Goal: Task Accomplishment & Management: Use online tool/utility

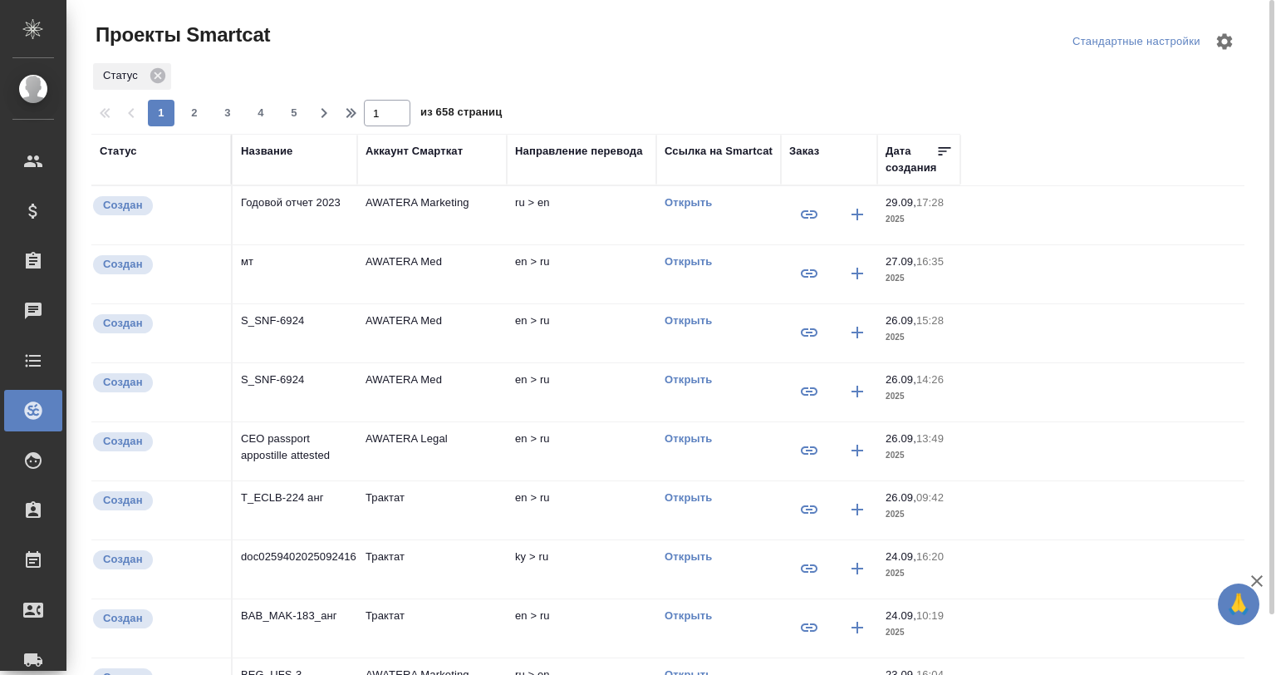
click at [417, 148] on div "Аккаунт Смарткат" at bounding box center [414, 151] width 97 height 17
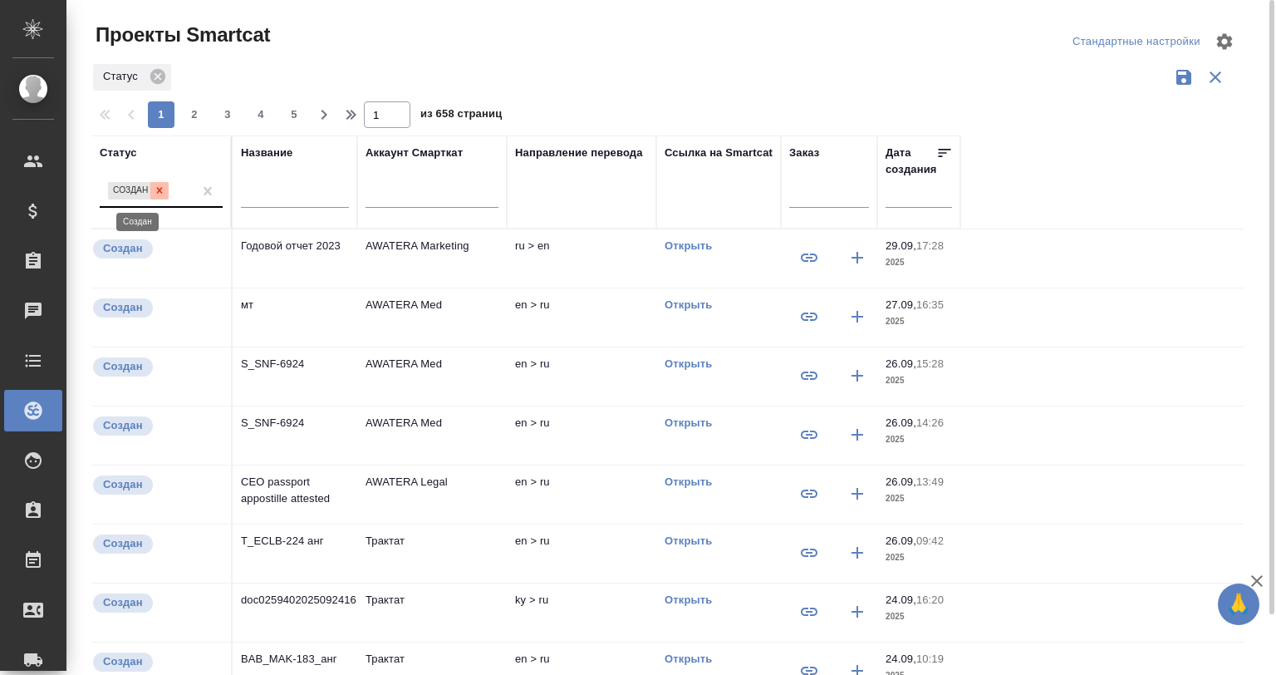
click at [160, 187] on icon at bounding box center [160, 190] width 12 height 12
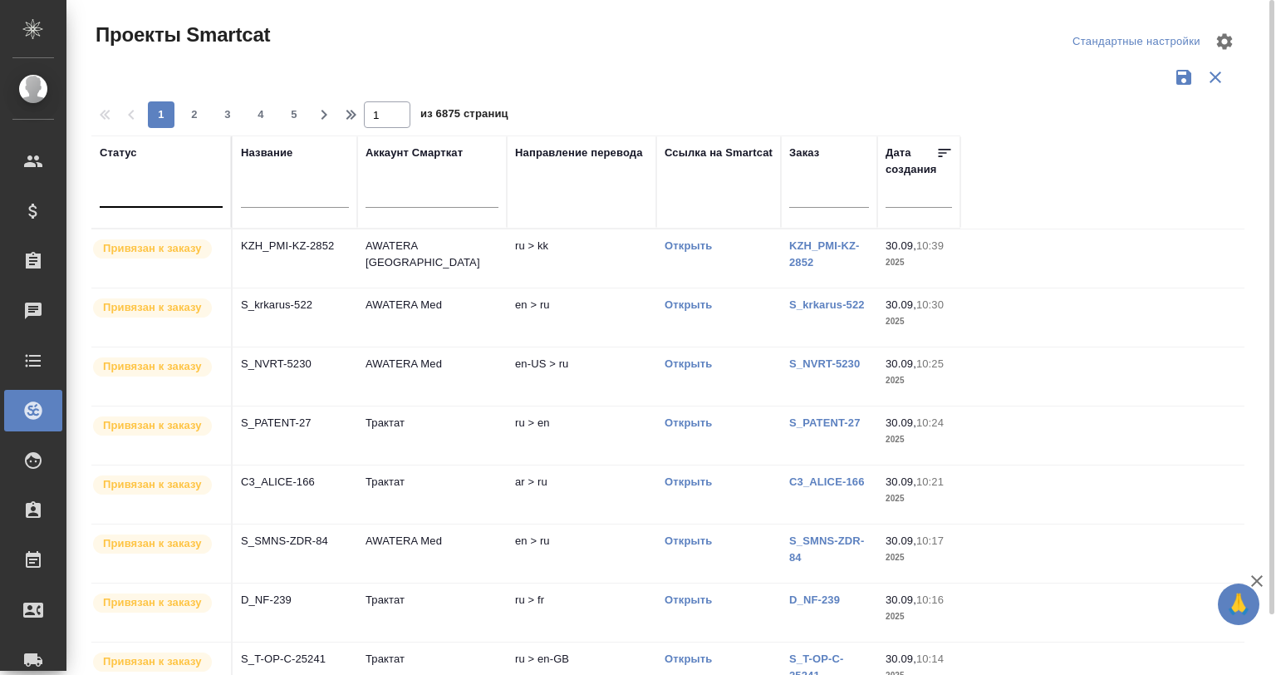
click at [598, 72] on div at bounding box center [667, 77] width 1153 height 32
click at [214, 111] on span "3" at bounding box center [227, 114] width 27 height 17
type input "3"
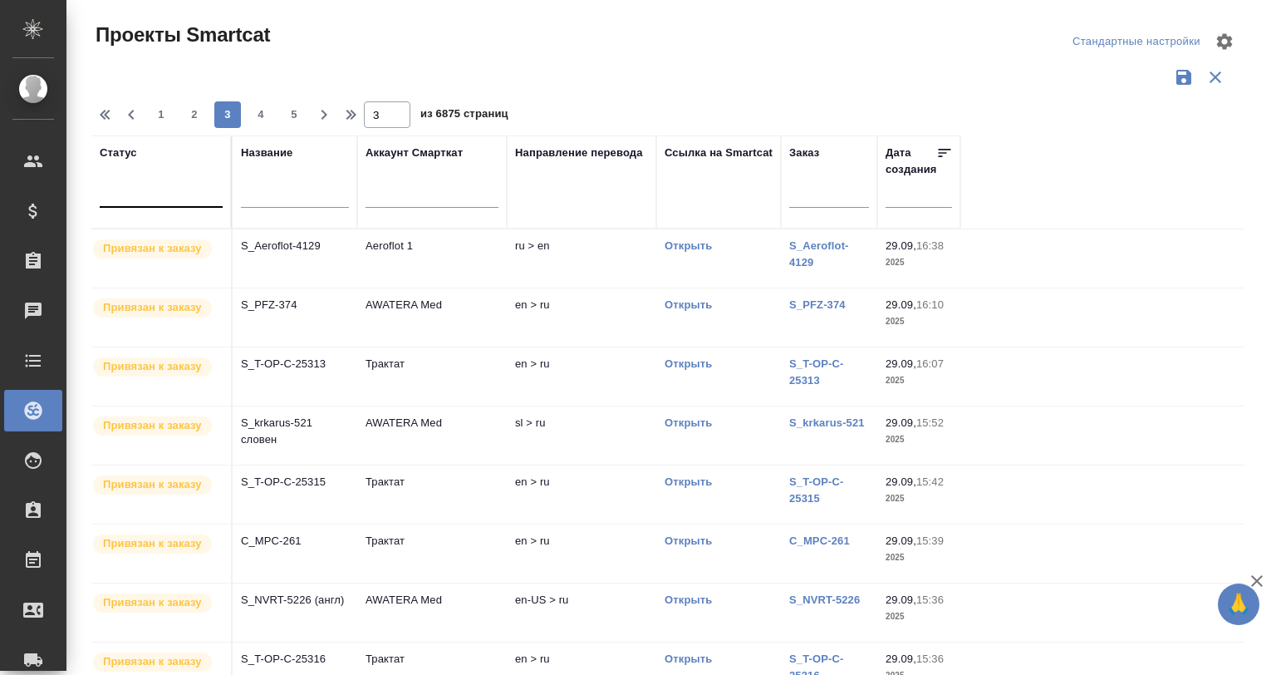
click at [312, 374] on td "S_T-OP-C-25313" at bounding box center [295, 376] width 125 height 58
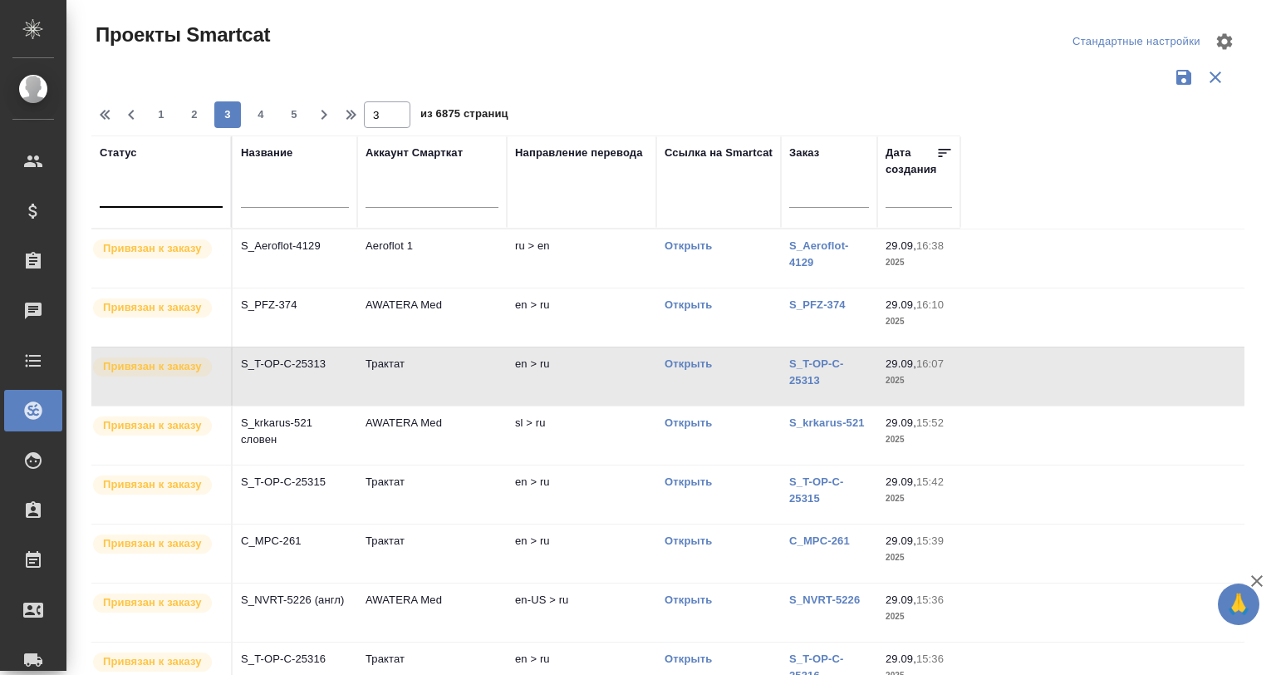
click at [312, 374] on td "S_T-OP-C-25313" at bounding box center [295, 376] width 125 height 58
click at [325, 479] on p "S_T-OP-C-25315" at bounding box center [295, 482] width 108 height 17
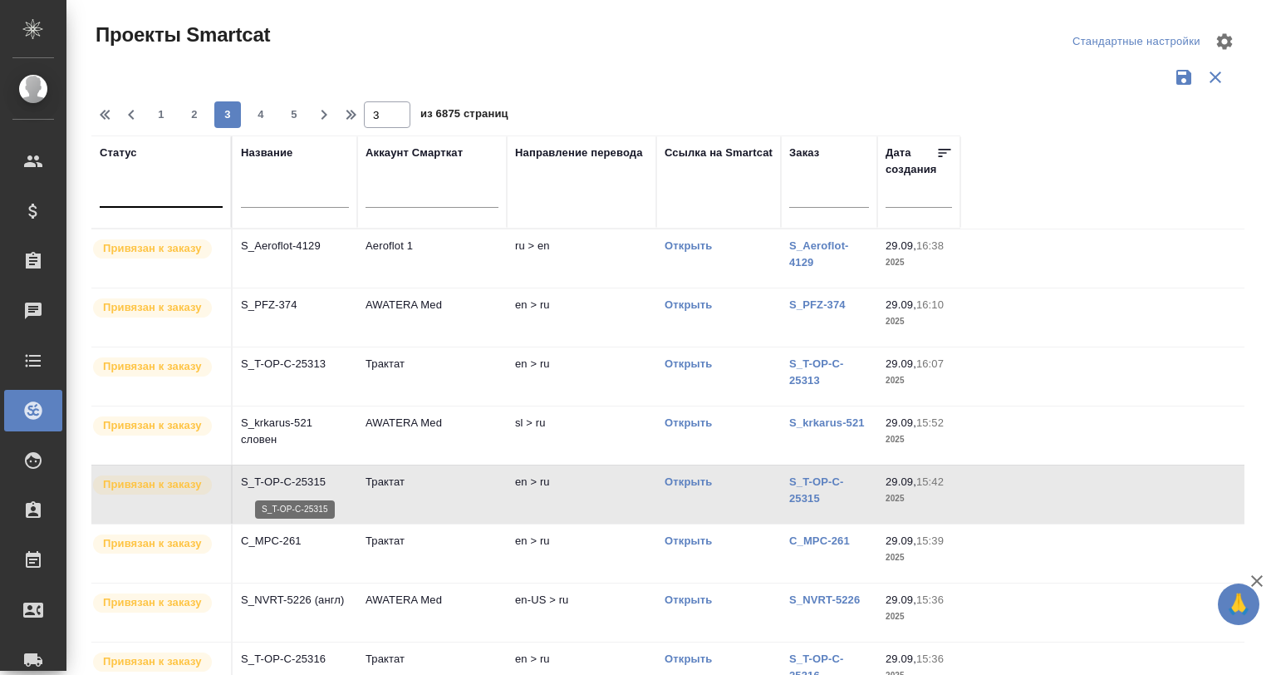
click at [325, 479] on p "S_T-OP-C-25315" at bounding box center [295, 482] width 108 height 17
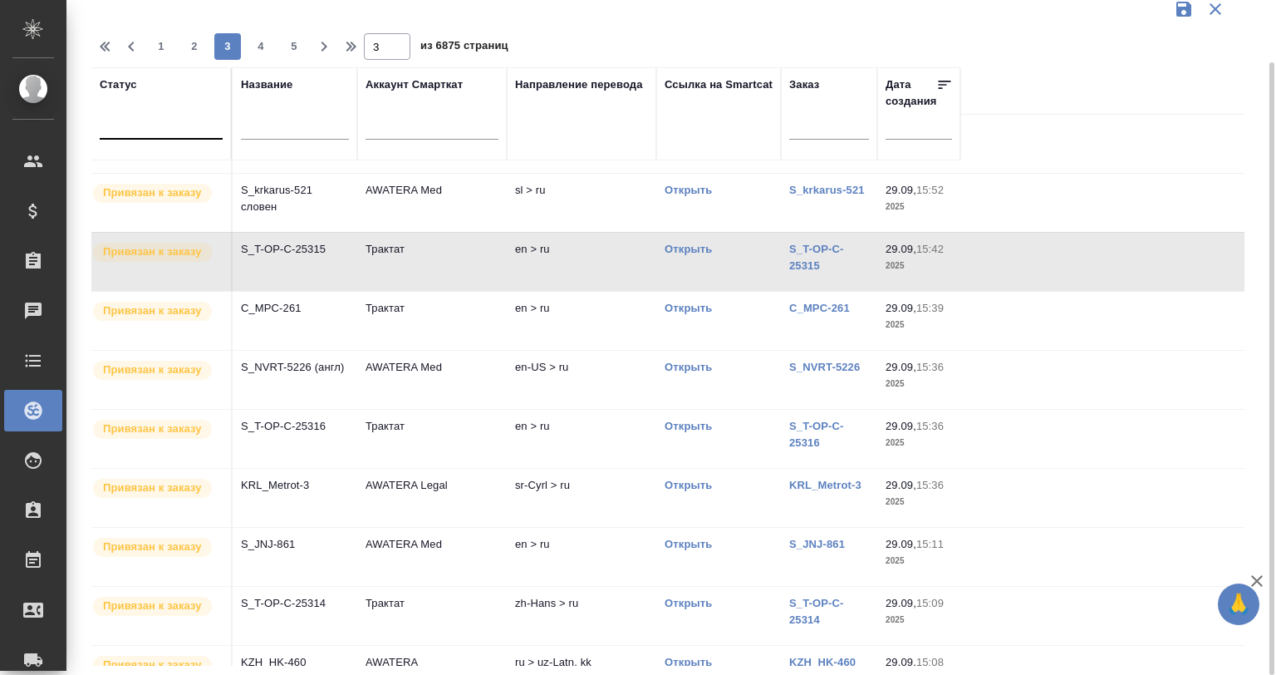
scroll to position [169, 0]
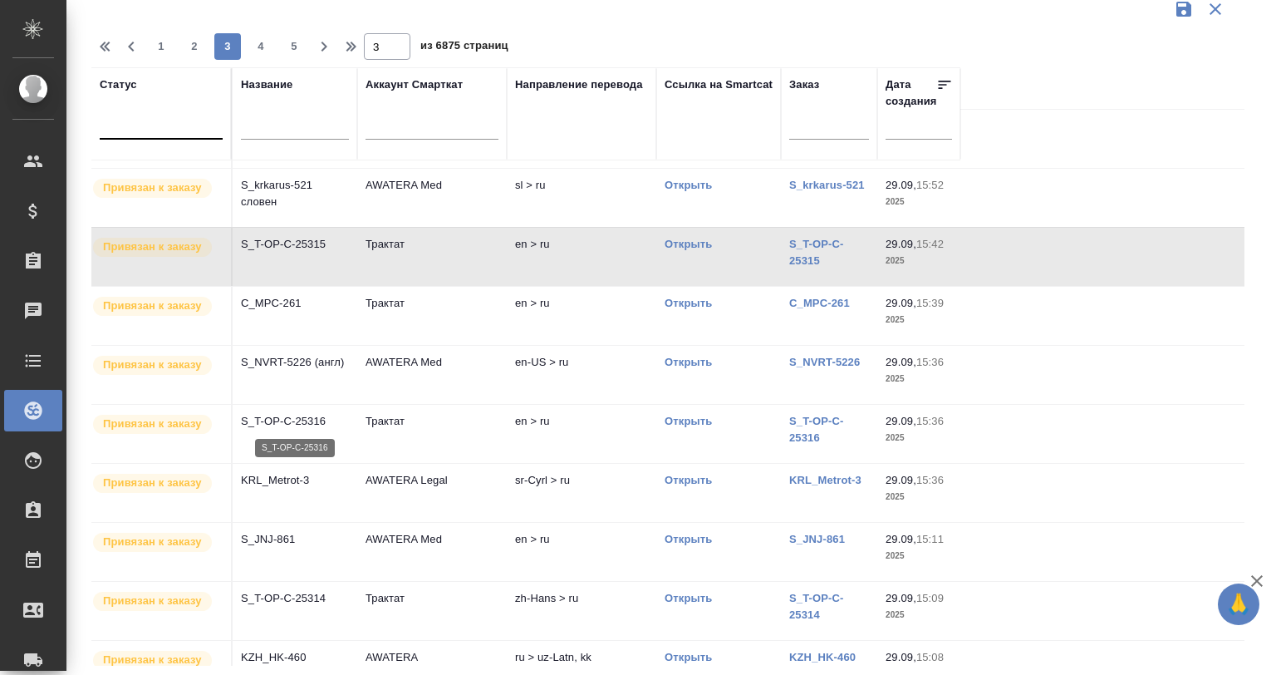
click at [305, 413] on p "S_T-OP-C-25316" at bounding box center [295, 421] width 108 height 17
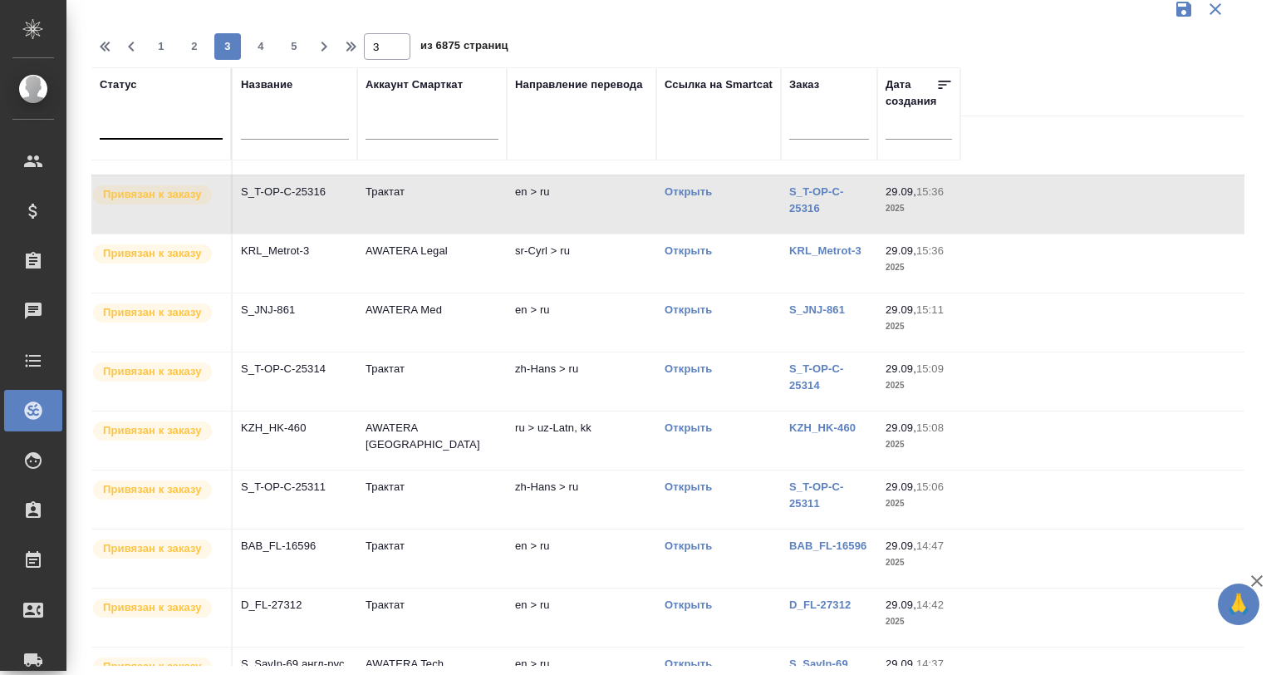
scroll to position [452, 0]
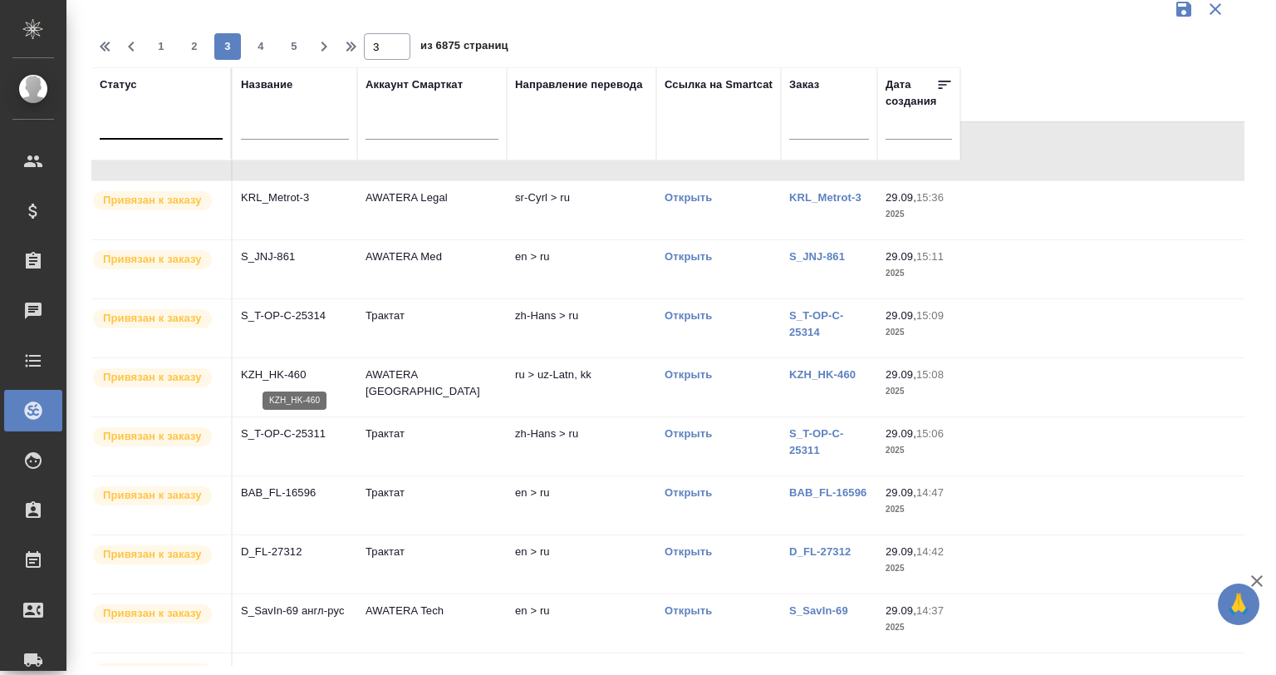
click at [282, 376] on p "KZH_HK-460" at bounding box center [295, 374] width 108 height 17
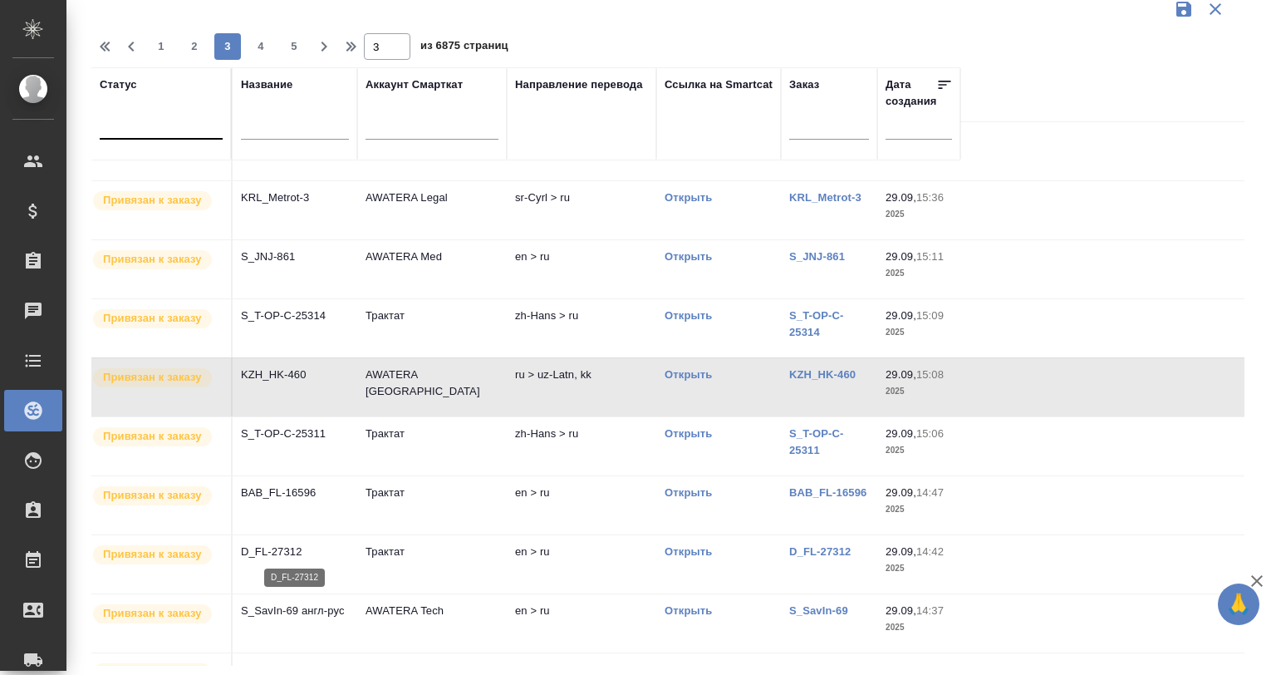
click at [284, 544] on p "D_FL-27312" at bounding box center [295, 551] width 108 height 17
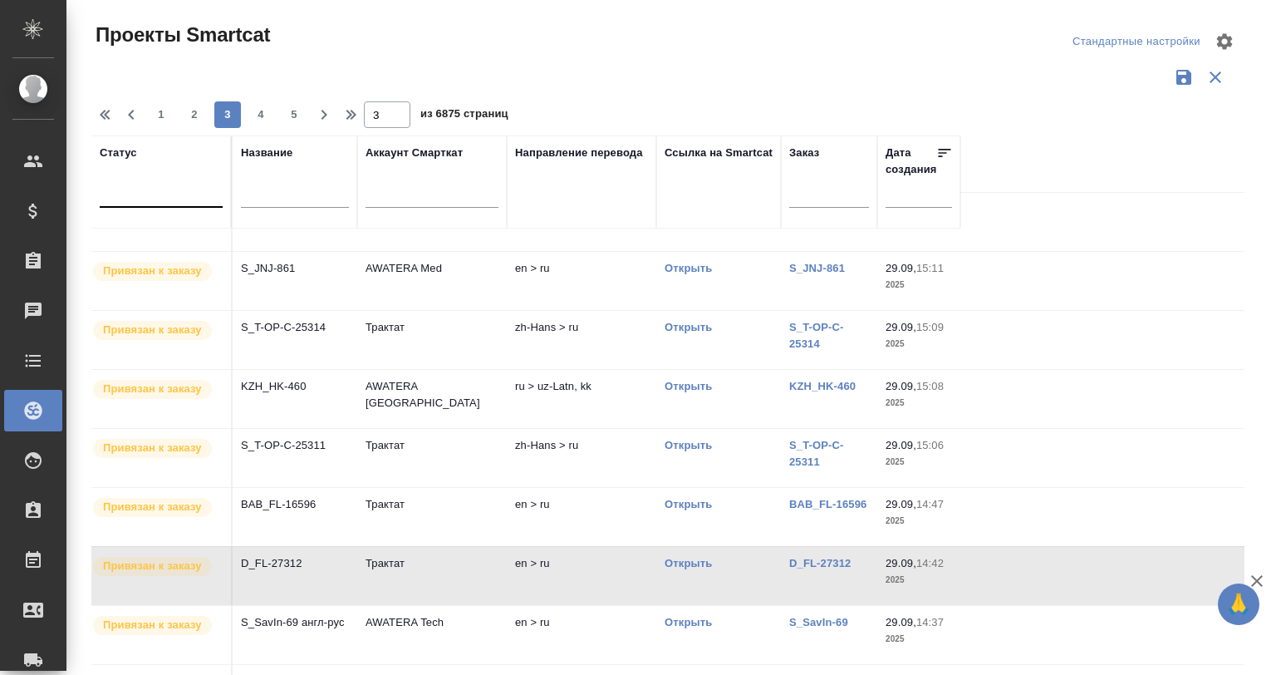
scroll to position [520, 0]
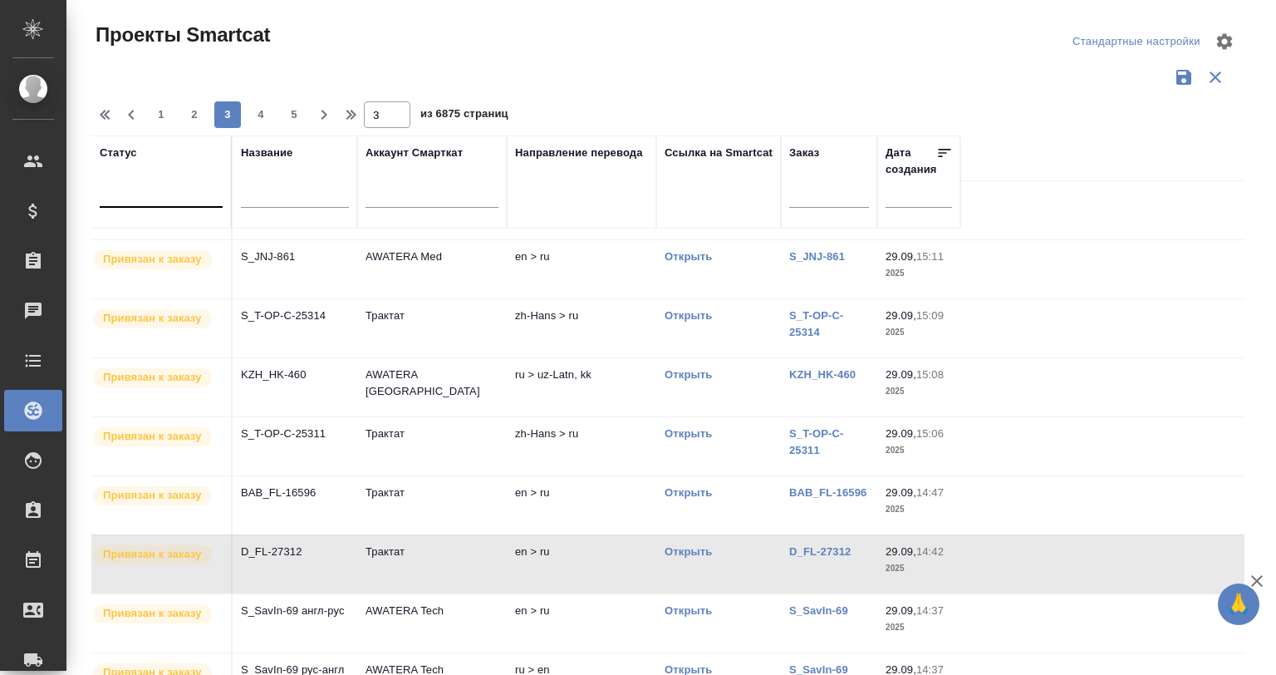
click at [286, 381] on td "KZH_HK-460" at bounding box center [295, 387] width 125 height 58
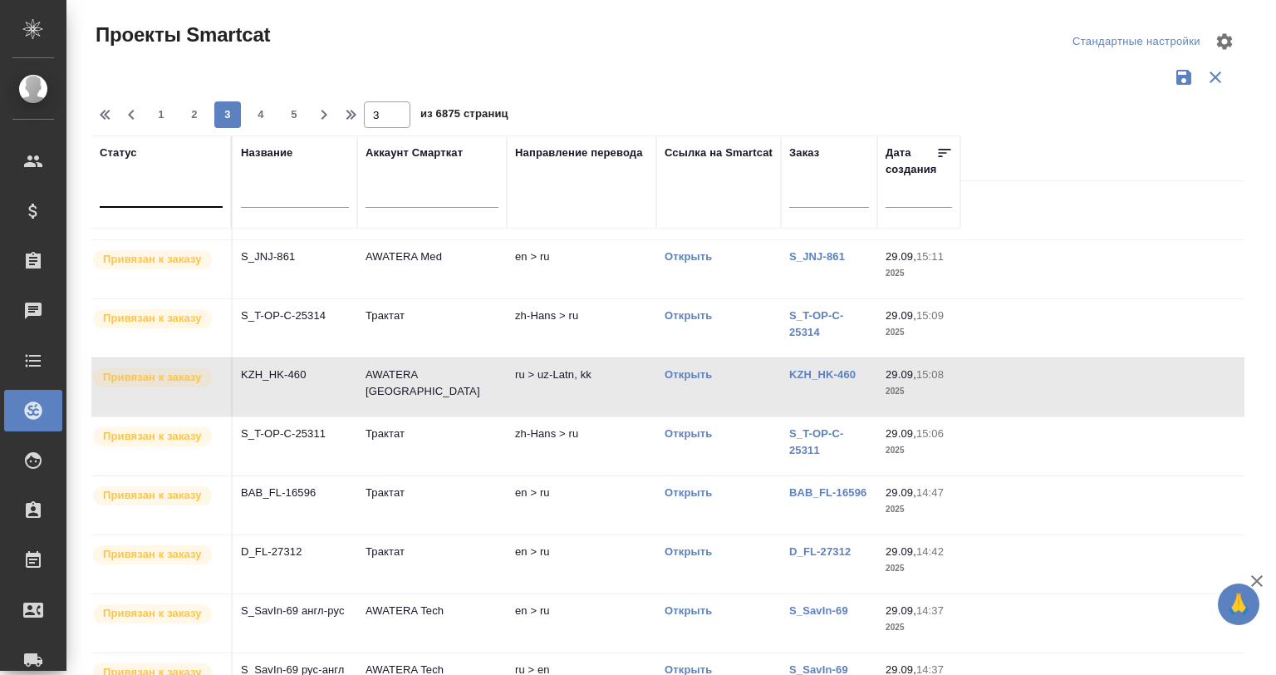
click at [286, 381] on td "KZH_HK-460" at bounding box center [295, 387] width 125 height 58
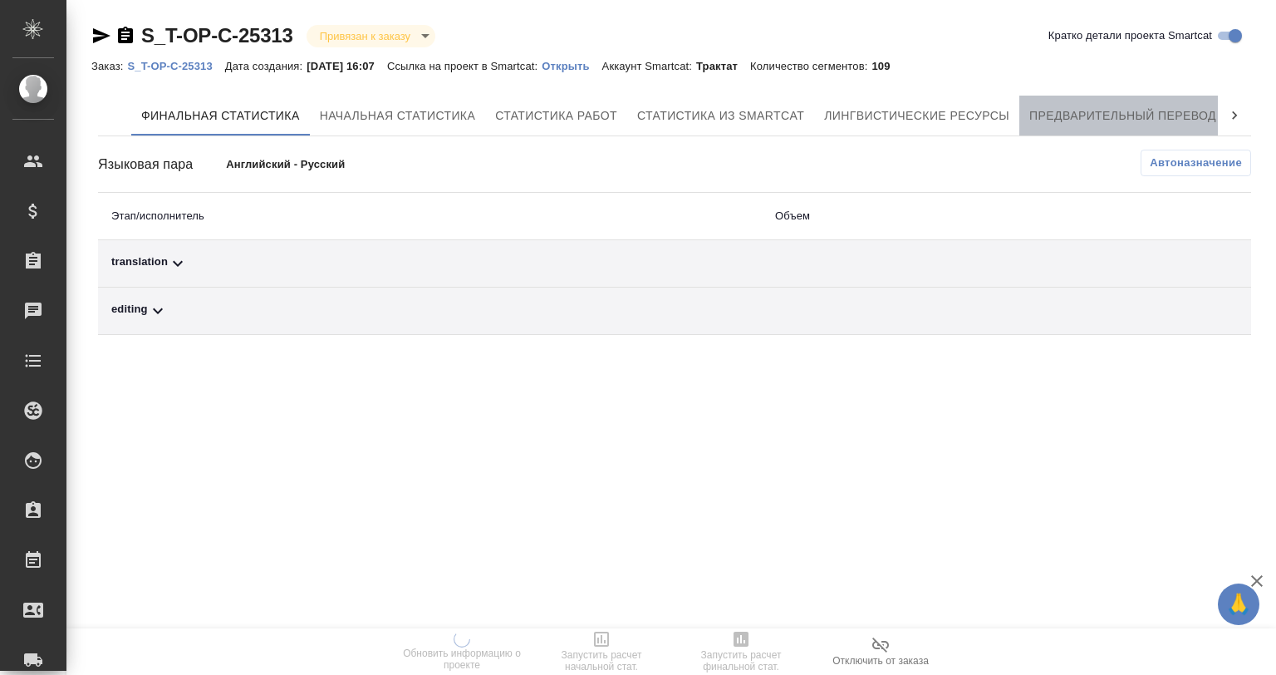
click at [1109, 100] on button "Предварительный перевод" at bounding box center [1122, 116] width 207 height 40
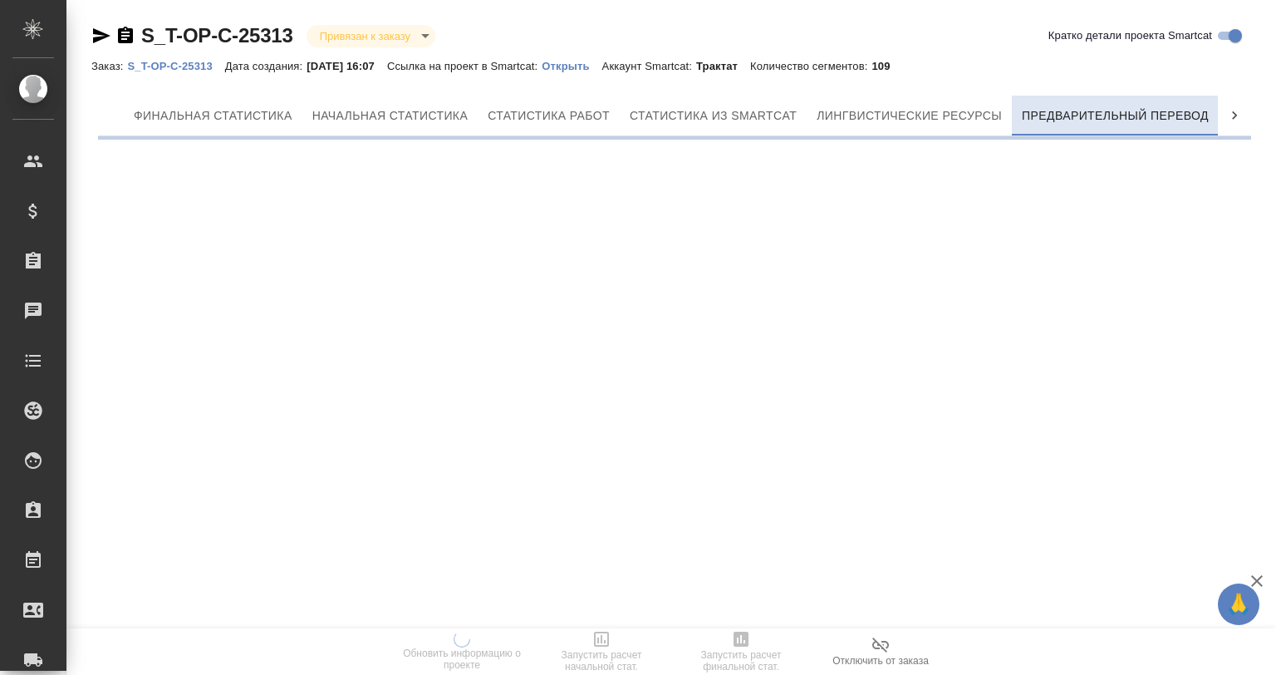
scroll to position [0, 7]
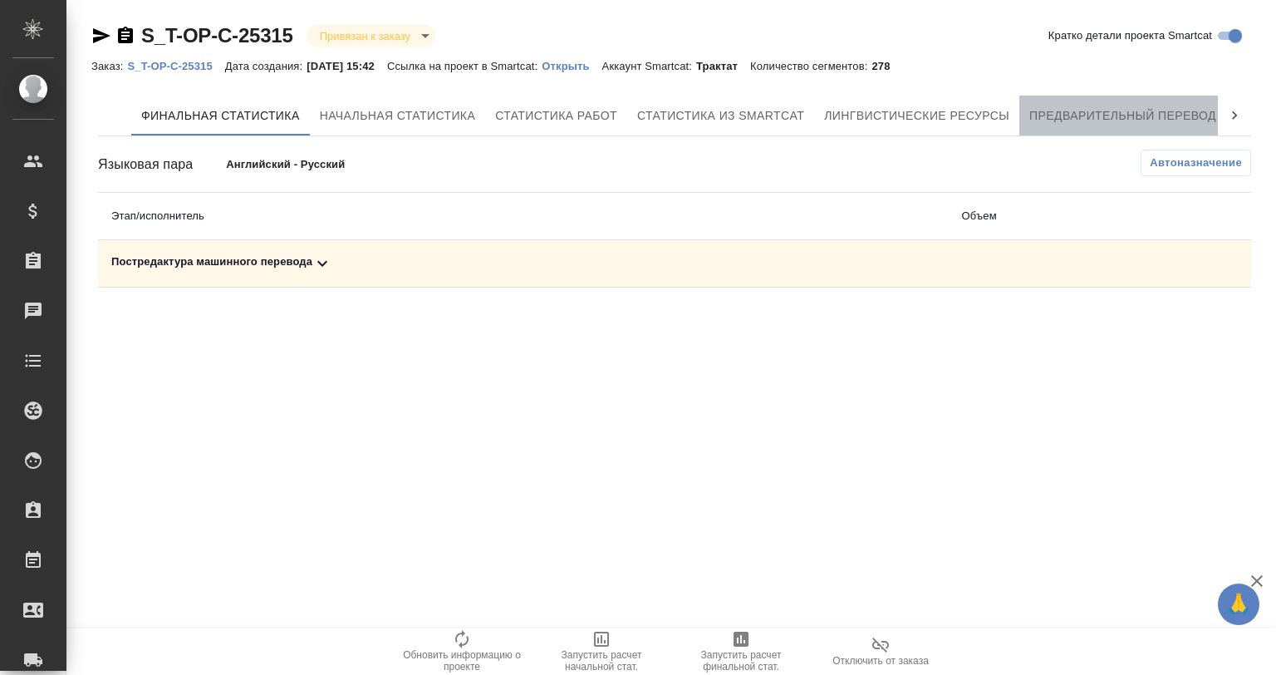
click at [1120, 119] on span "Предварительный перевод" at bounding box center [1122, 116] width 187 height 21
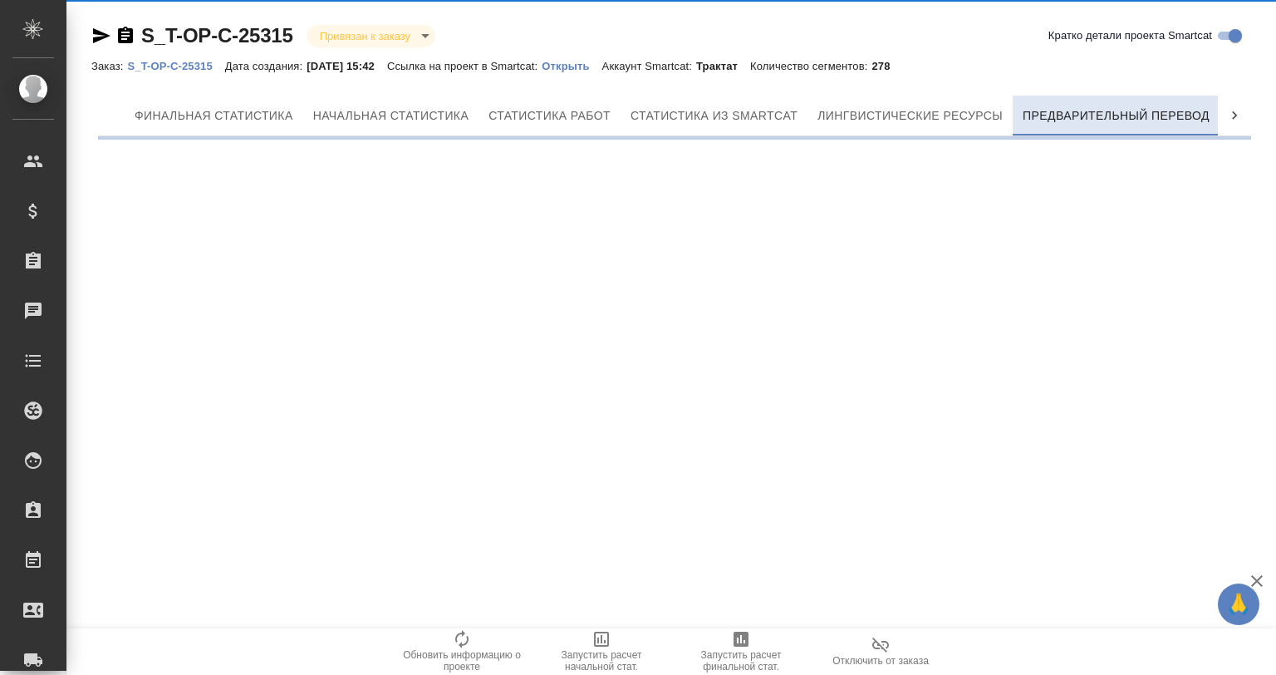
scroll to position [0, 7]
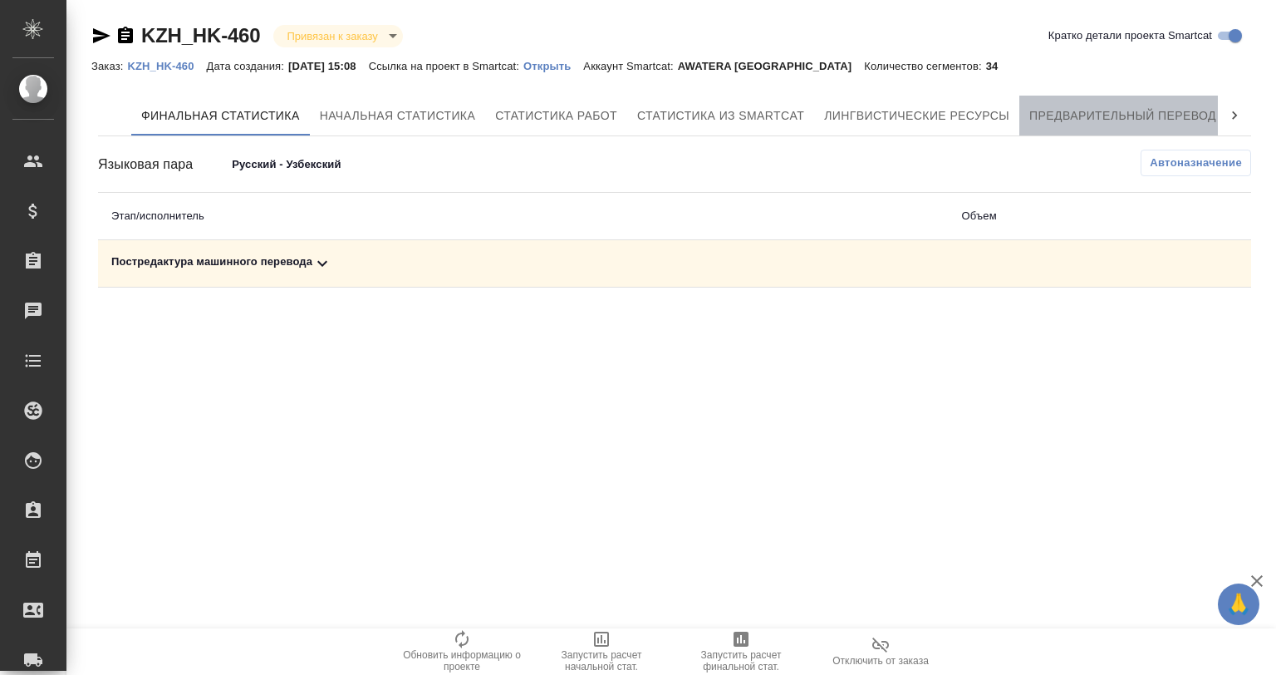
click at [1073, 110] on span "Предварительный перевод" at bounding box center [1122, 116] width 187 height 21
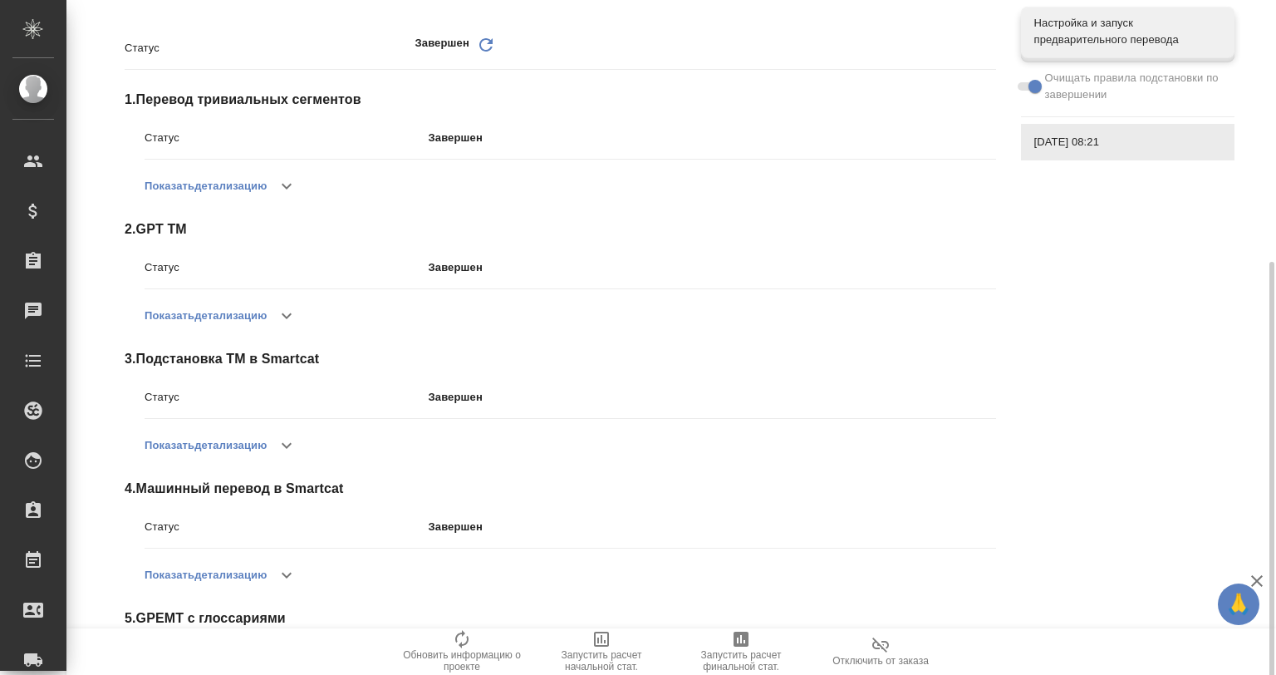
scroll to position [275, 0]
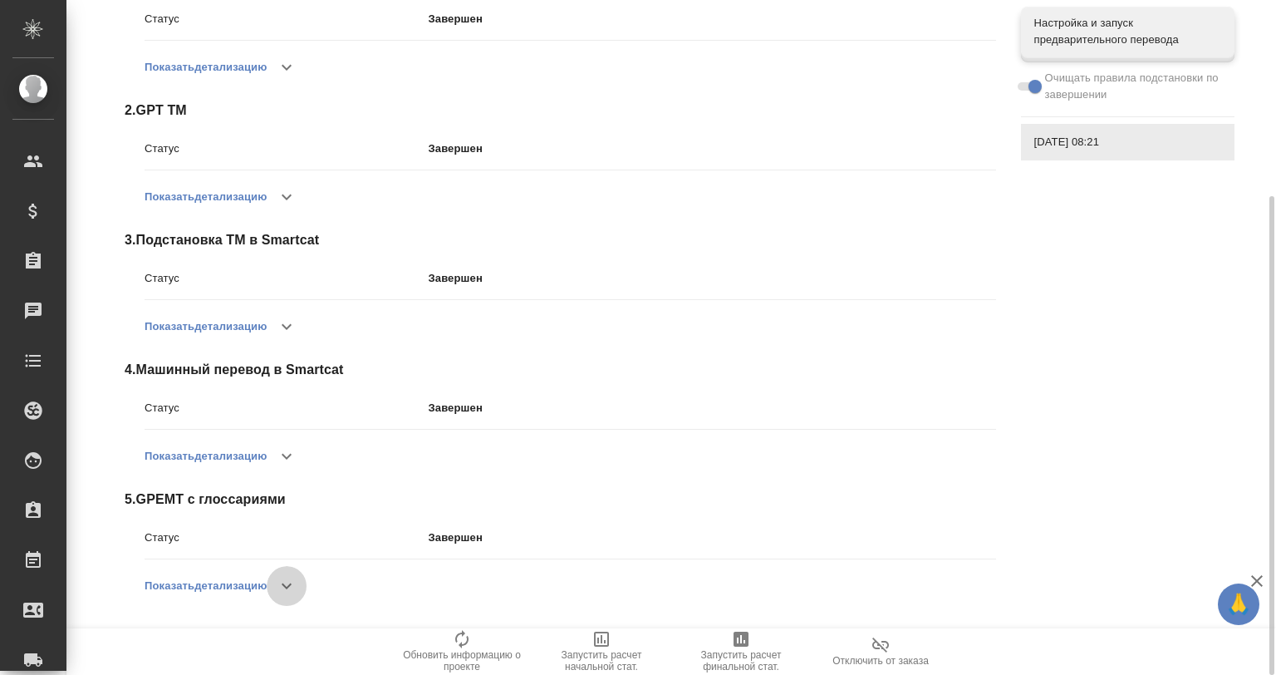
click at [292, 587] on icon "button" at bounding box center [287, 586] width 20 height 20
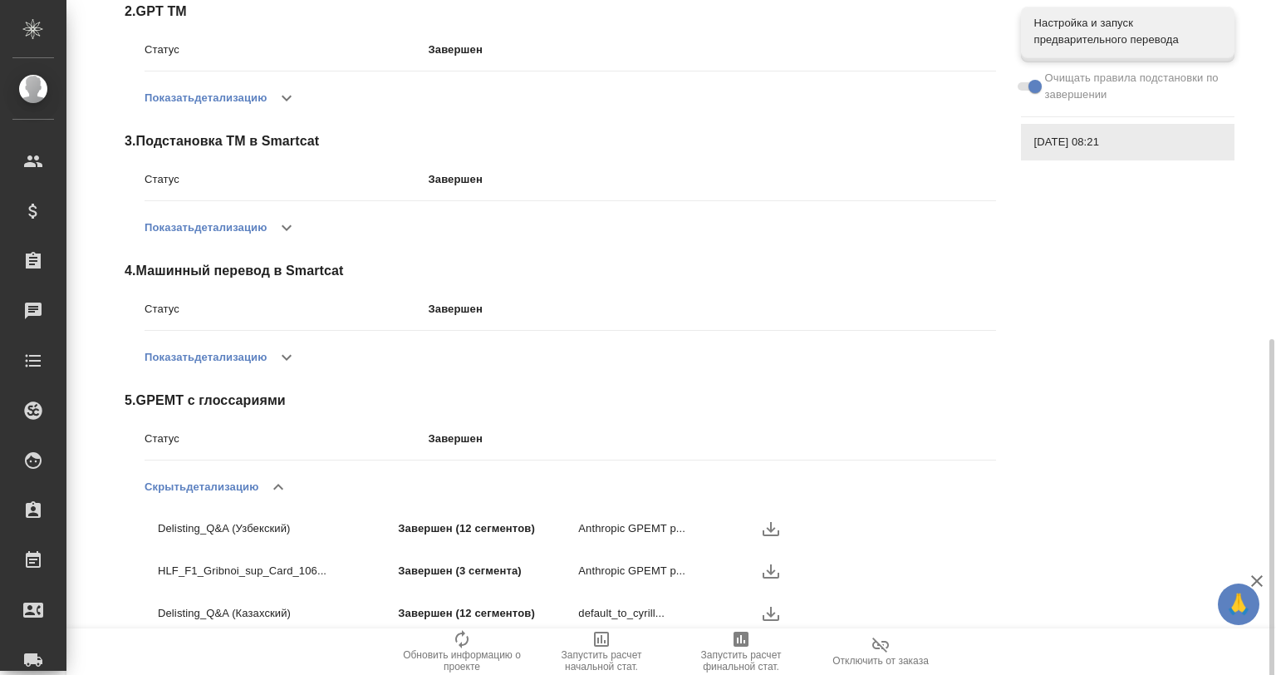
scroll to position [445, 0]
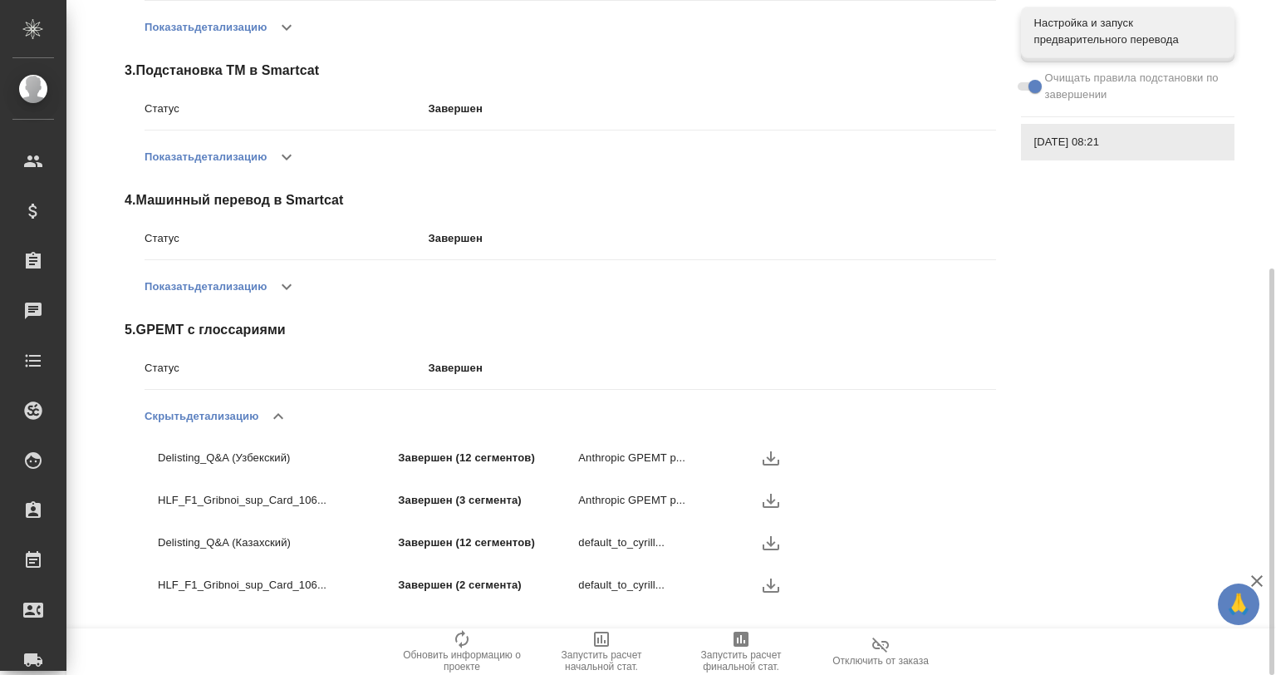
drag, startPoint x: 838, startPoint y: 262, endPoint x: 827, endPoint y: 260, distance: 10.9
click at [1144, 389] on div "Статус Завершен Обновить 1 . Перевод тривиальных сегментов Статус Завершен Пока…" at bounding box center [674, 175] width 1153 height 941
